Goal: Find specific page/section: Find specific page/section

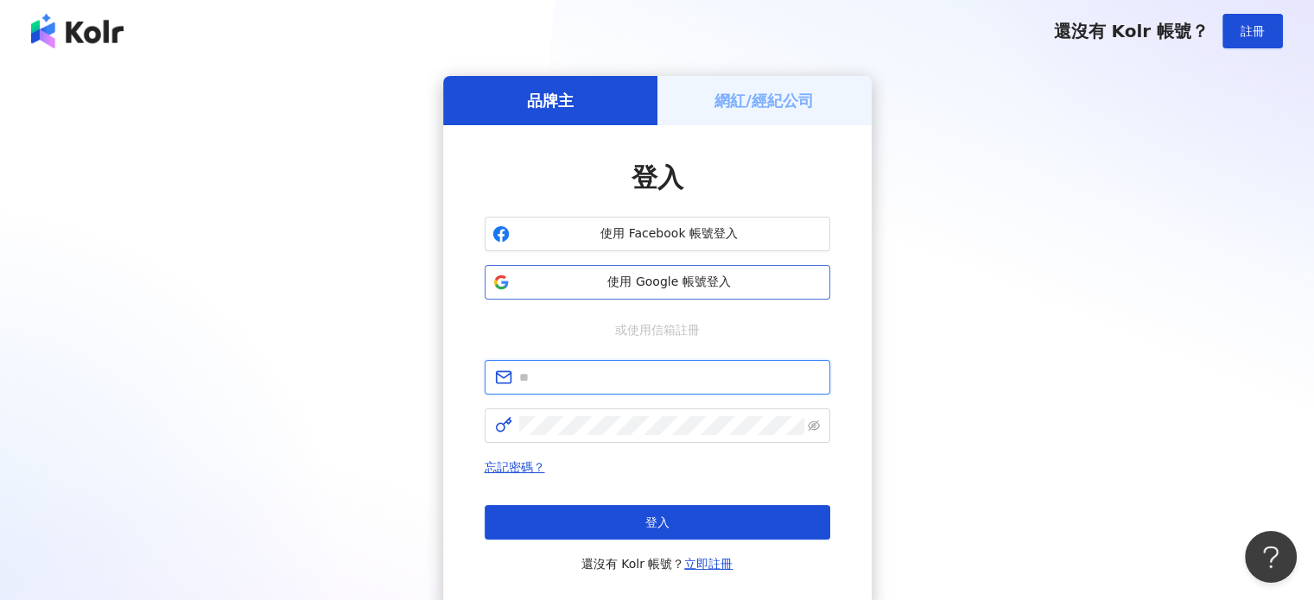
type input "**********"
click at [762, 289] on span "使用 Google 帳號登入" at bounding box center [670, 282] width 306 height 17
